Goal: Find specific page/section: Find specific page/section

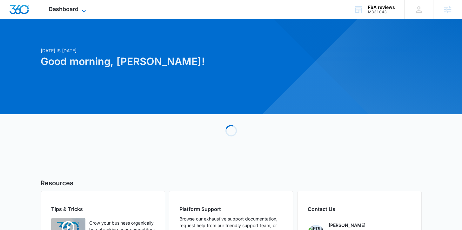
click at [67, 6] on span "Dashboard" at bounding box center [64, 9] width 30 height 7
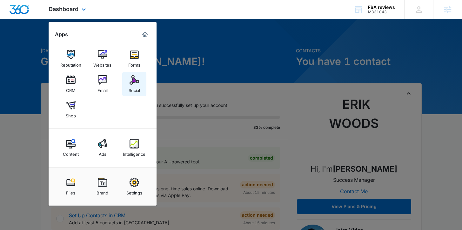
click at [129, 80] on link "Social" at bounding box center [134, 84] width 24 height 24
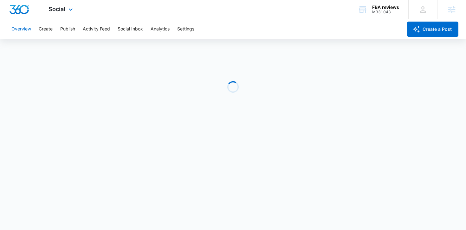
click at [63, 13] on div "Social Apps Reputation Websites Forms CRM Email Social Shop Content Ads Intelli…" at bounding box center [61, 9] width 45 height 19
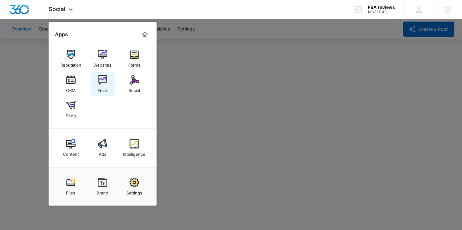
click at [104, 76] on img at bounding box center [103, 80] width 10 height 10
